Goal: Find specific page/section: Find specific page/section

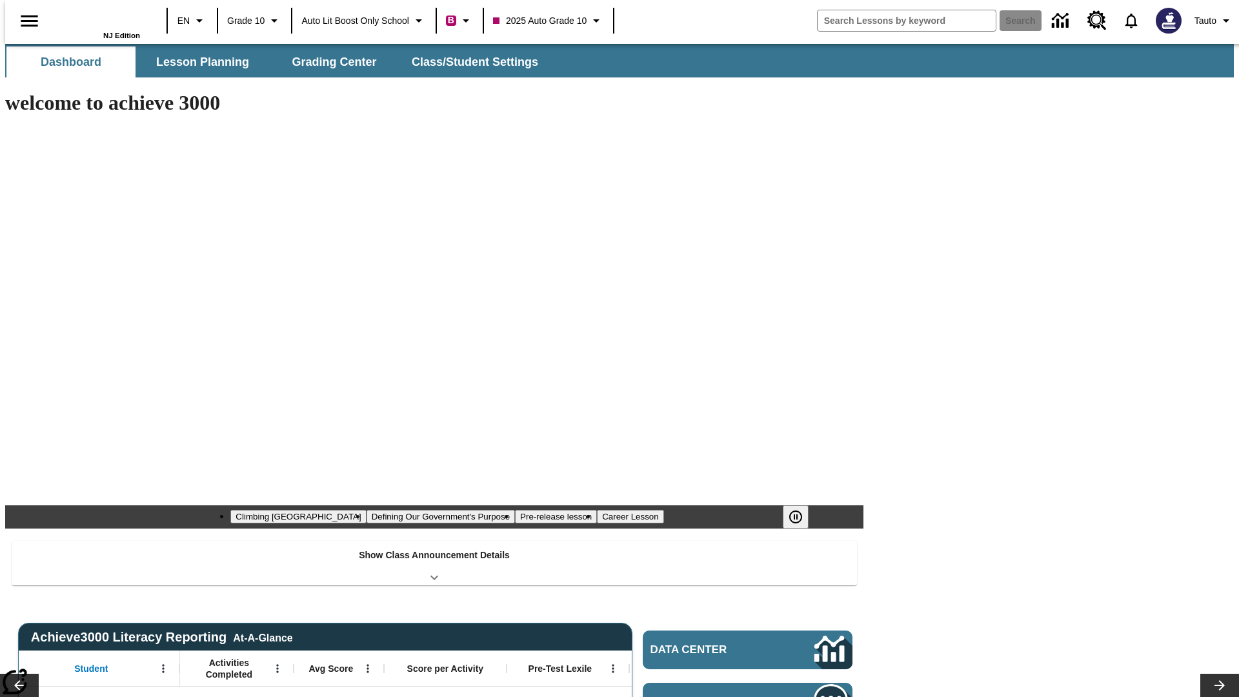
type input "-1"
click at [197, 62] on button "Lesson Planning" at bounding box center [202, 61] width 129 height 31
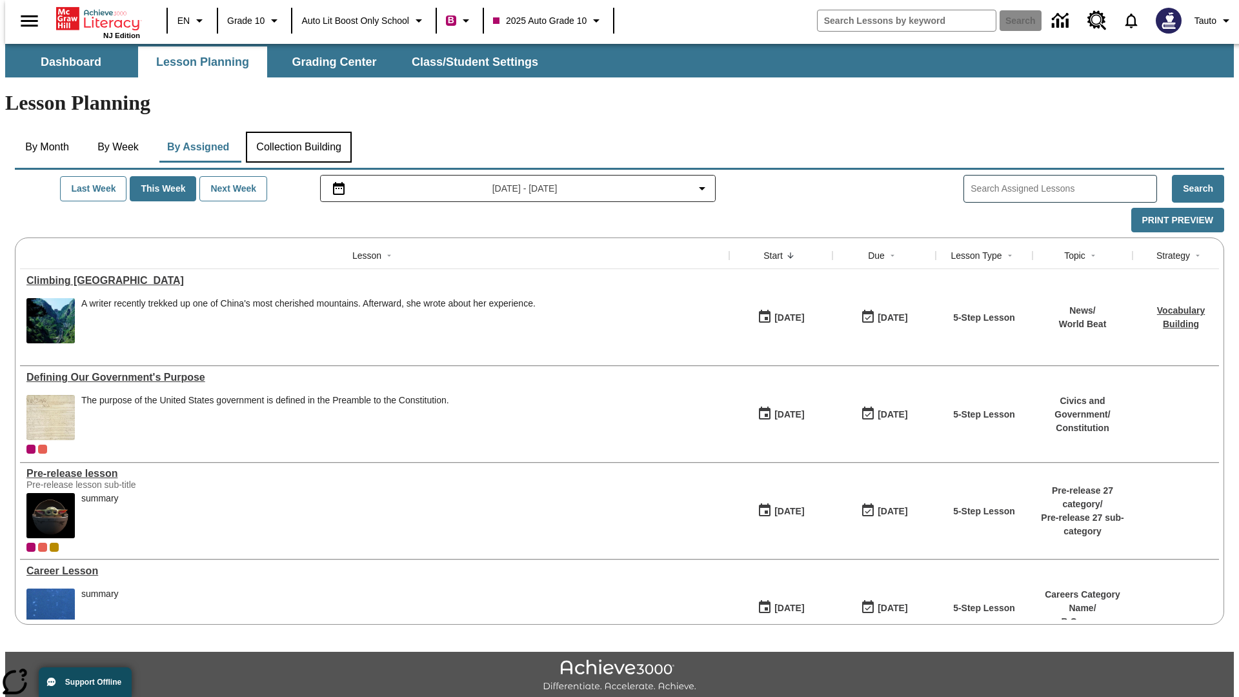
click at [298, 132] on button "Collection Building" at bounding box center [299, 147] width 106 height 31
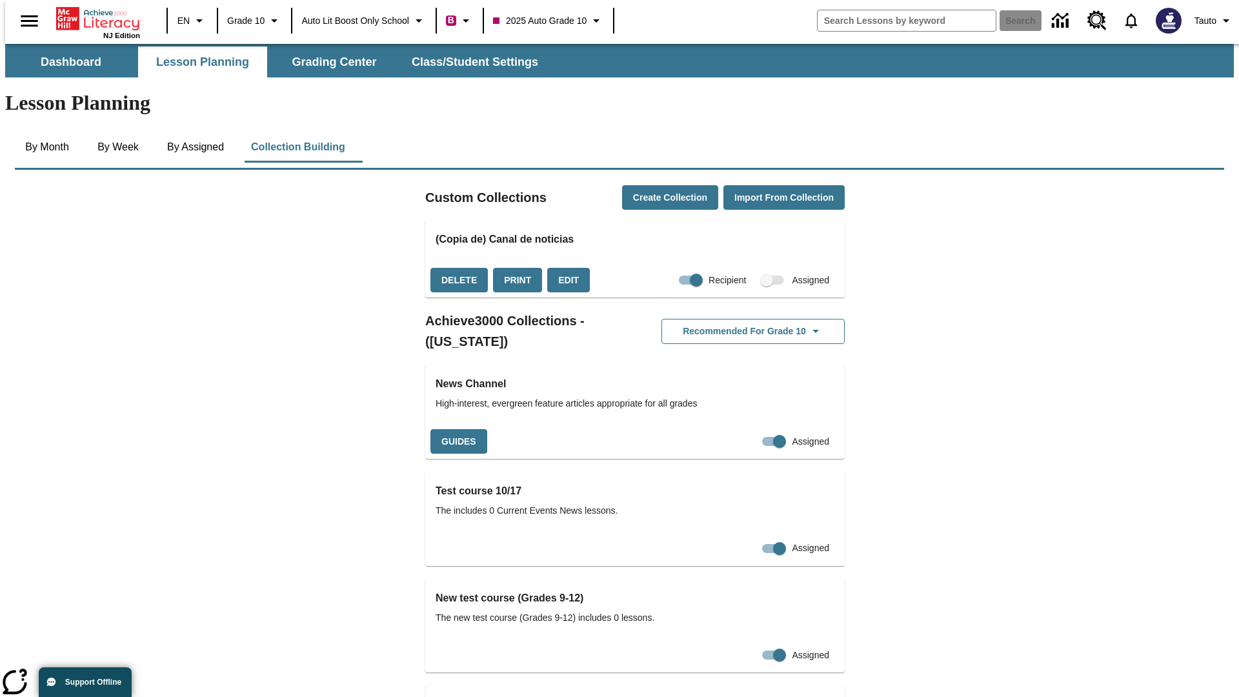
checkbox input "true"
